Goal: Task Accomplishment & Management: Manage account settings

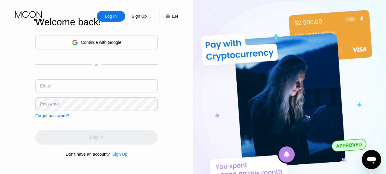
click at [247, 16] on img at bounding box center [289, 96] width 193 height 192
click at [82, 89] on input "text" at bounding box center [96, 87] width 122 height 14
paste input "[EMAIL_ADDRESS][DOMAIN_NAME]"
type input "[EMAIL_ADDRESS][DOMAIN_NAME]"
click at [221, 106] on img at bounding box center [289, 96] width 193 height 192
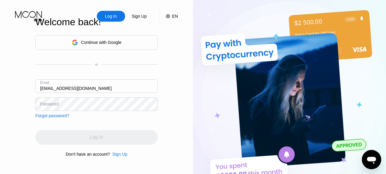
click at [103, 114] on div "Continue with Google or Email [EMAIL_ADDRESS][DOMAIN_NAME] Password Forgot pass…" at bounding box center [96, 76] width 122 height 83
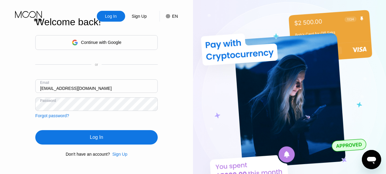
click at [107, 138] on div "Log In" at bounding box center [96, 137] width 122 height 14
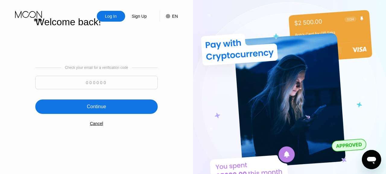
click at [164, 150] on div "Log In Sign Up EN Language Select an item Save Welcome back! Check your email f…" at bounding box center [96, 96] width 193 height 192
click at [361, 59] on img at bounding box center [289, 96] width 193 height 192
click at [119, 17] on div "Log In" at bounding box center [111, 16] width 28 height 11
click at [115, 13] on div "Log In" at bounding box center [111, 16] width 28 height 11
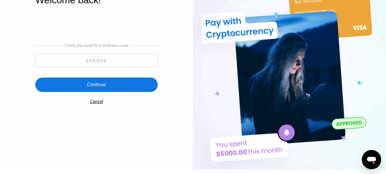
scroll to position [22, 0]
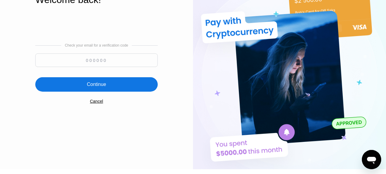
drag, startPoint x: 234, startPoint y: 18, endPoint x: 95, endPoint y: 27, distance: 139.8
click at [95, 27] on div "Log In Sign Up EN Language Select an item Save Welcome back! Check your email f…" at bounding box center [193, 74] width 386 height 192
click at [93, 54] on div "Check your email for a verification code" at bounding box center [96, 56] width 122 height 27
click at [100, 61] on input at bounding box center [96, 61] width 122 height 14
type input "558942"
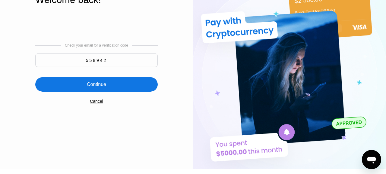
click at [99, 86] on div "Continue" at bounding box center [96, 85] width 19 height 6
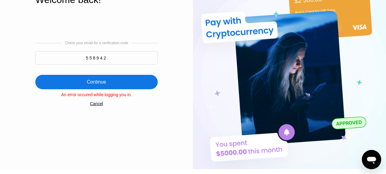
click at [101, 102] on div "Check your email for a verification code 558942 Continue An error occured while…" at bounding box center [96, 74] width 122 height 122
click at [99, 106] on div "Cancel" at bounding box center [96, 104] width 13 height 5
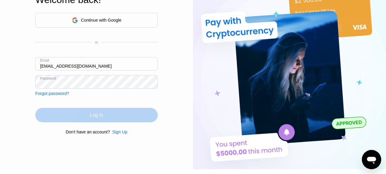
click at [86, 119] on div "Log In" at bounding box center [96, 115] width 122 height 14
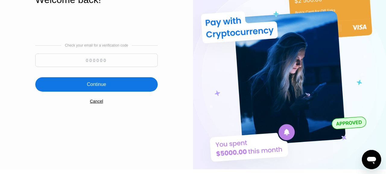
click at [95, 58] on input at bounding box center [96, 61] width 122 height 14
click at [110, 60] on input at bounding box center [96, 61] width 122 height 14
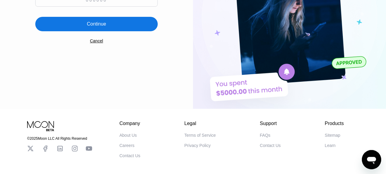
scroll to position [0, 0]
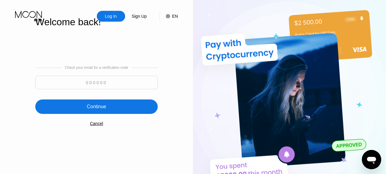
click at [99, 85] on input at bounding box center [96, 83] width 122 height 14
type input "172342"
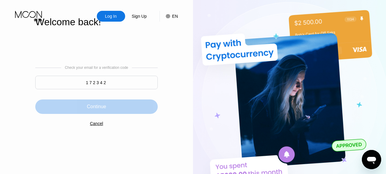
click at [101, 108] on div "Continue" at bounding box center [96, 107] width 19 height 6
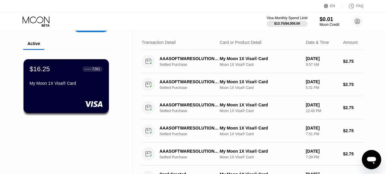
scroll to position [17, 0]
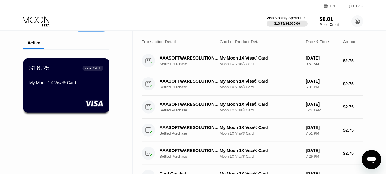
click at [65, 93] on div "$16.25 ● ● ● ● 7261 My Moon 1X Visa® Card" at bounding box center [66, 85] width 86 height 55
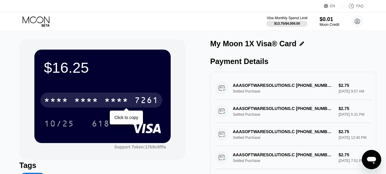
click at [108, 106] on div "* * * *" at bounding box center [116, 101] width 24 height 10
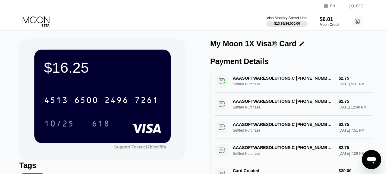
scroll to position [64, 0]
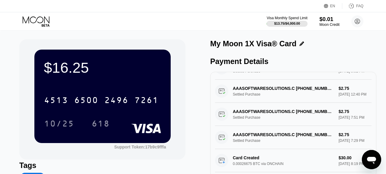
click at [333, 25] on div "Moon Credit" at bounding box center [329, 25] width 20 height 4
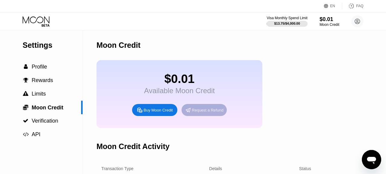
click at [210, 113] on div "Request a Refund" at bounding box center [208, 110] width 32 height 5
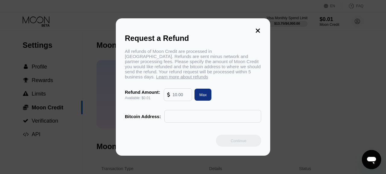
click at [146, 57] on div "All refunds of Moon Credit are processed in [GEOGRAPHIC_DATA]. Refunds are sent…" at bounding box center [193, 64] width 136 height 31
click at [180, 97] on input "text" at bounding box center [180, 95] width 16 height 12
click at [203, 98] on div "Max" at bounding box center [202, 95] width 17 height 12
type input "0.01"
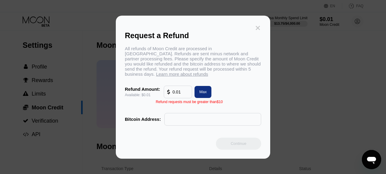
click at [257, 29] on icon at bounding box center [257, 28] width 7 height 7
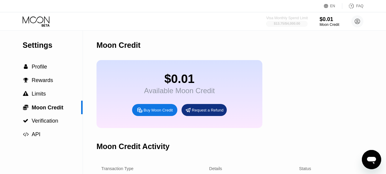
click at [292, 23] on div "$13.75 / $4,000.00" at bounding box center [287, 24] width 26 height 4
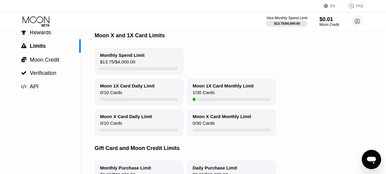
scroll to position [48, 2]
click at [159, 90] on div "Moon 1X Card Daily Limit 0 / 10 Cards" at bounding box center [139, 91] width 89 height 27
click at [225, 101] on div at bounding box center [232, 99] width 78 height 3
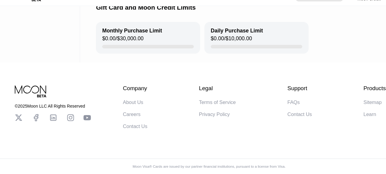
scroll to position [0, 0]
